Goal: Task Accomplishment & Management: Manage account settings

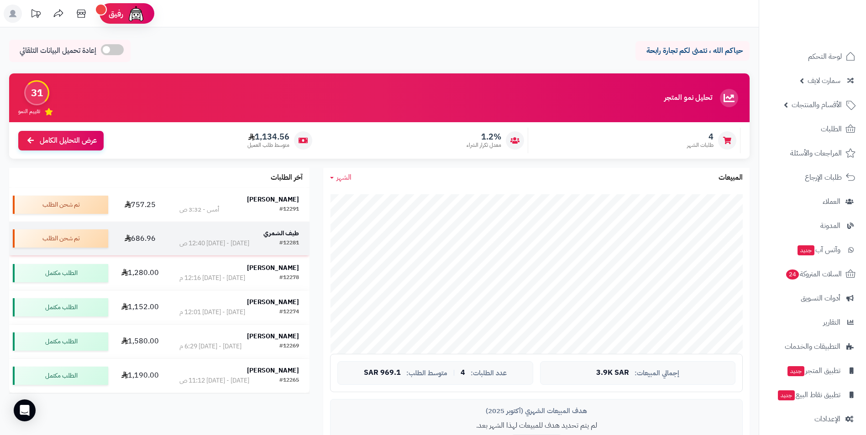
click at [278, 233] on strong "طيف الشمري" at bounding box center [281, 234] width 36 height 10
click at [286, 199] on strong "[PERSON_NAME]" at bounding box center [273, 199] width 52 height 10
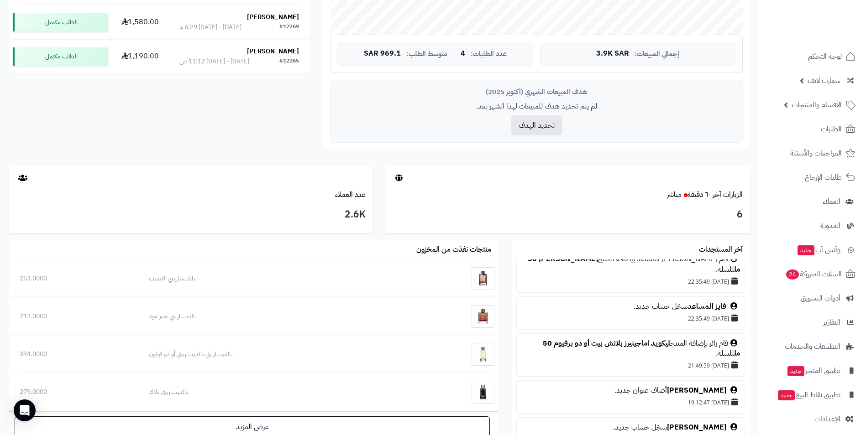
scroll to position [639, 0]
click at [640, 337] on link "ليكويد اماجينيرز بلانش بيت أو دو برفيوم 50 مل" at bounding box center [641, 347] width 197 height 21
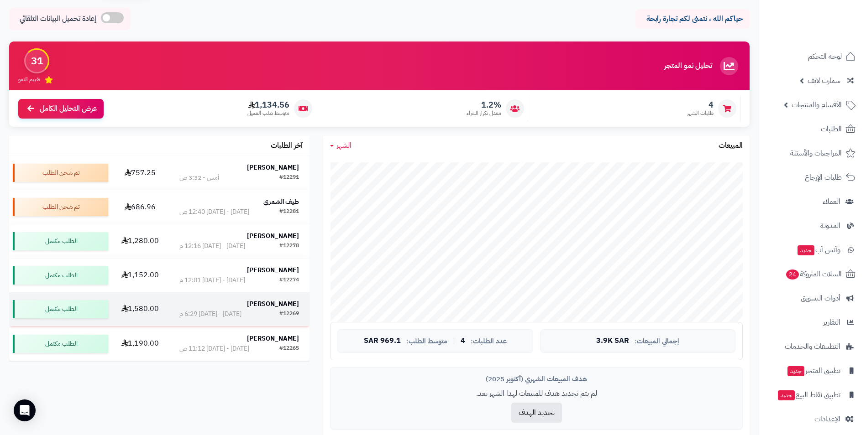
scroll to position [0, 0]
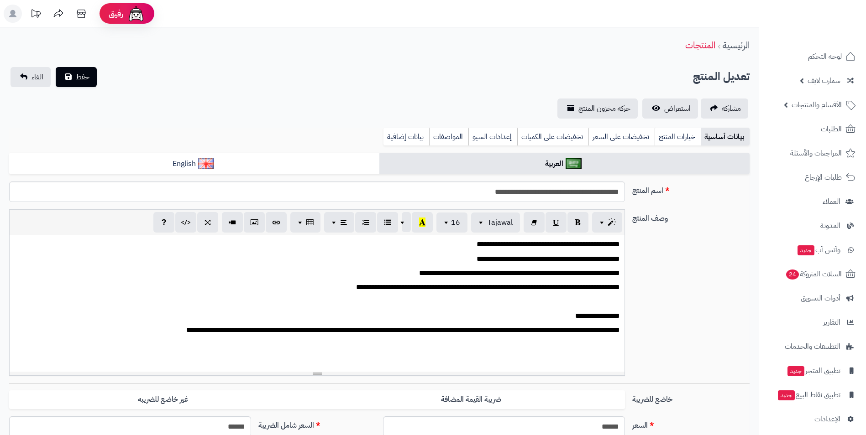
scroll to position [155, 0]
